Goal: Task Accomplishment & Management: Use online tool/utility

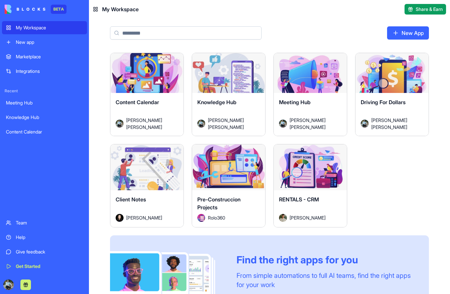
click at [156, 89] on div "Launch" at bounding box center [146, 76] width 73 height 46
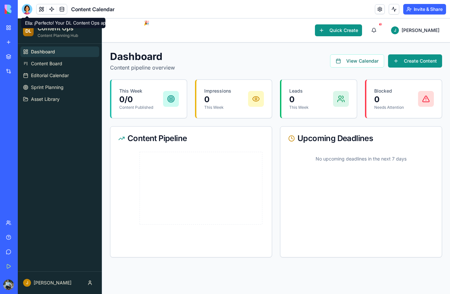
click at [27, 9] on div at bounding box center [27, 9] width 11 height 11
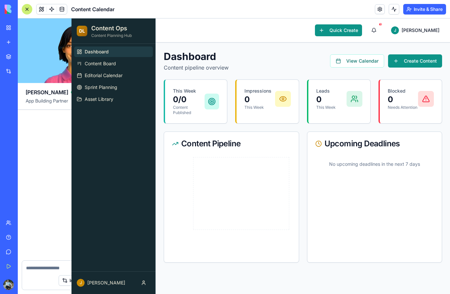
scroll to position [1641, 0]
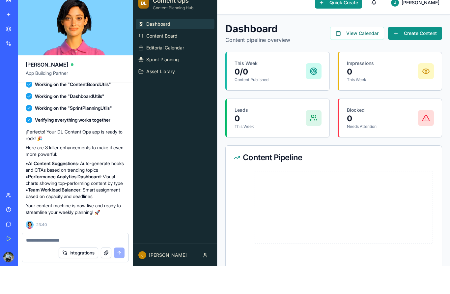
click at [58, 264] on textarea at bounding box center [75, 267] width 98 height 7
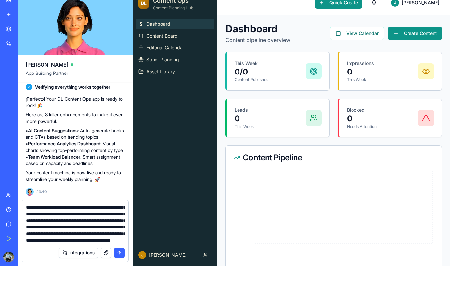
scroll to position [79, 0]
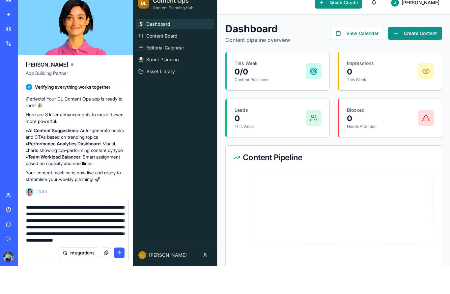
type textarea "**********"
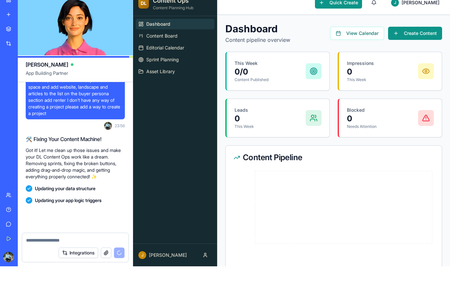
scroll to position [1870, 0]
